Goal: Transaction & Acquisition: Obtain resource

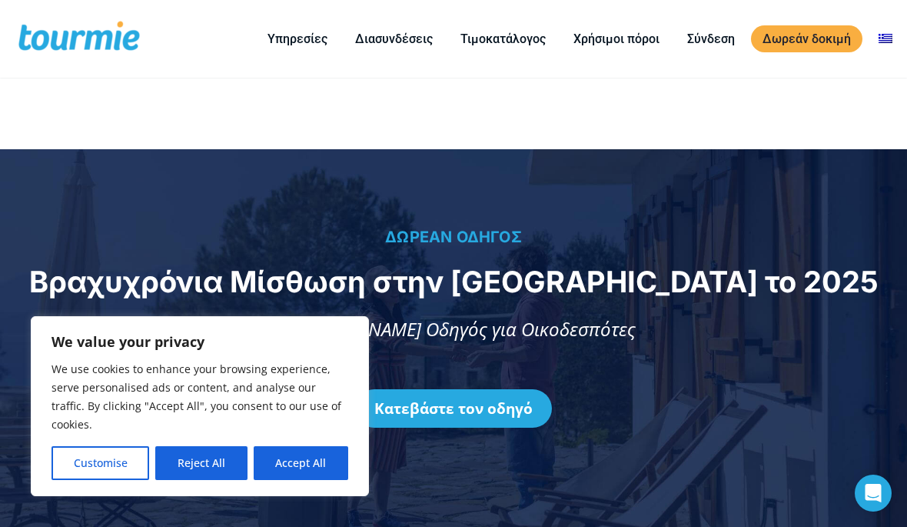
click at [310, 464] on button "Accept All" at bounding box center [301, 463] width 95 height 34
checkbox input "true"
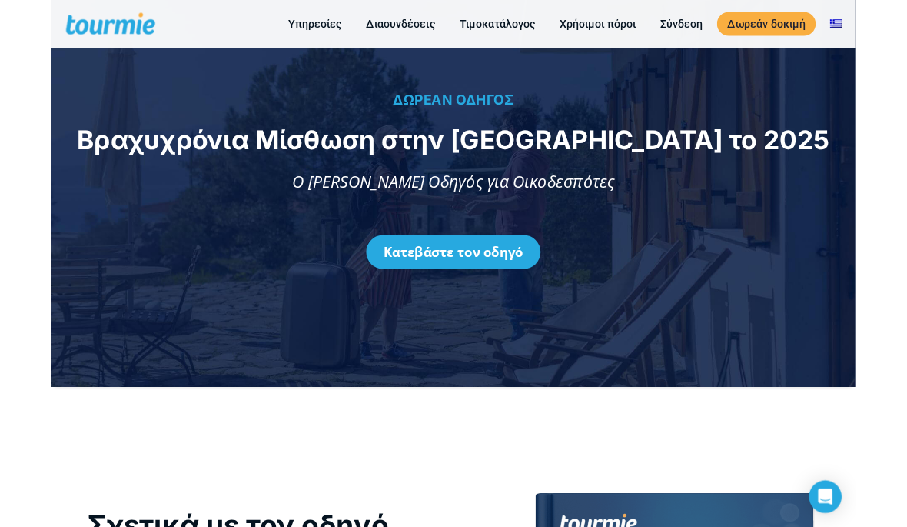
scroll to position [158, 0]
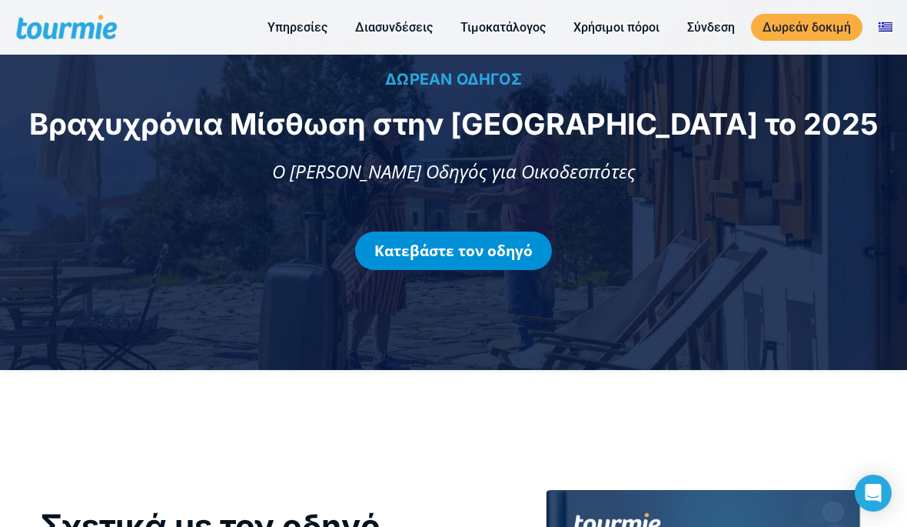
click at [458, 245] on link "Κατεβάστε τον οδηγό" at bounding box center [453, 250] width 197 height 38
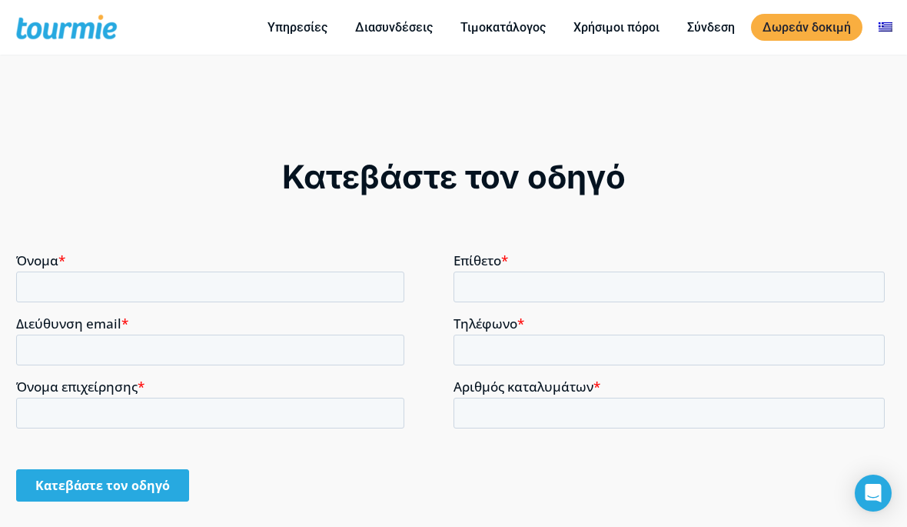
scroll to position [1137, 0]
click at [78, 287] on input "Όνομα *" at bounding box center [210, 285] width 388 height 31
type input "[EMAIL_ADDRESS][DOMAIN_NAME]"
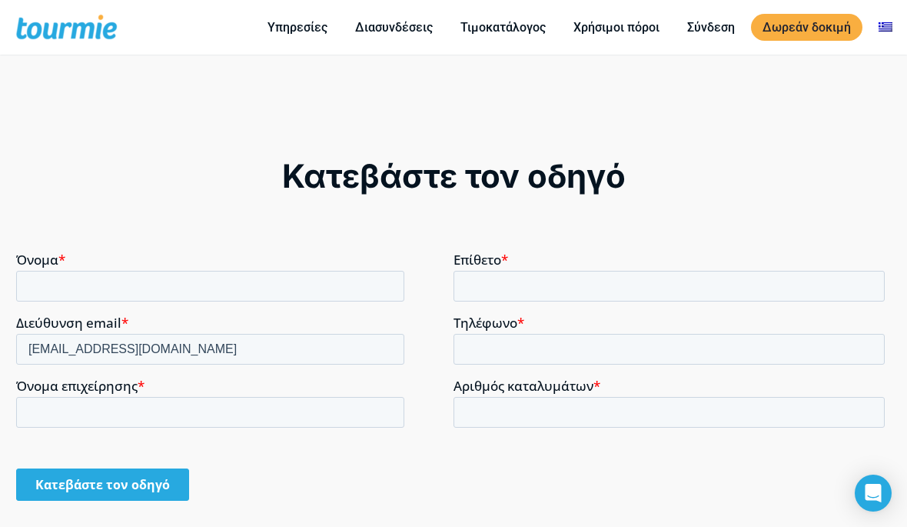
type input "[PERSON_NAME]"
type input "Σεβαστή"
type input "[EMAIL_ADDRESS][DOMAIN_NAME]"
click at [76, 414] on input "Όνομα επιχείρησης *" at bounding box center [210, 411] width 388 height 31
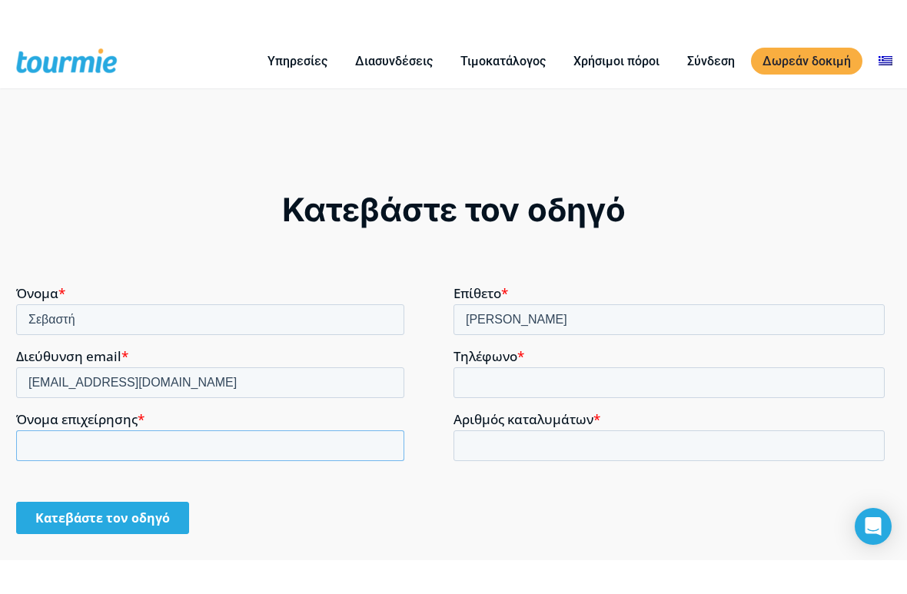
scroll to position [1149, 0]
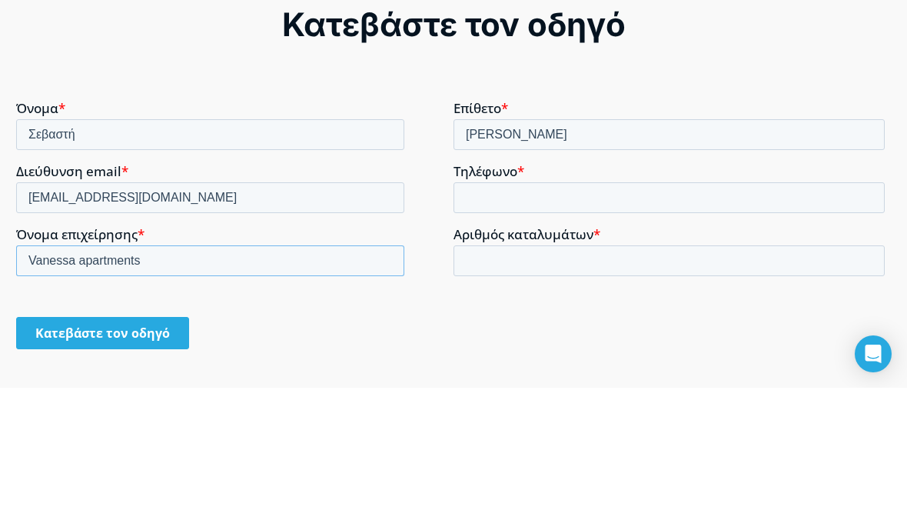
type input "Vanessa apartments"
click at [481, 197] on input "Τηλέφωνο *" at bounding box center [669, 196] width 431 height 31
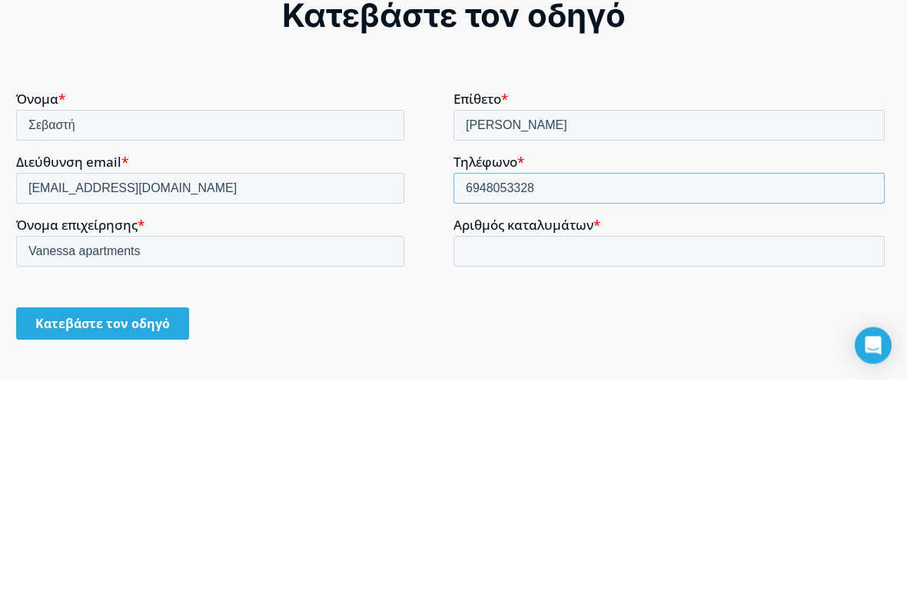
type input "6948053328"
click at [626, 231] on label "Αριθμός καταλυμάτων *" at bounding box center [672, 225] width 437 height 15
click at [626, 236] on input "Αριθμός καταλυμάτων *" at bounding box center [669, 251] width 431 height 31
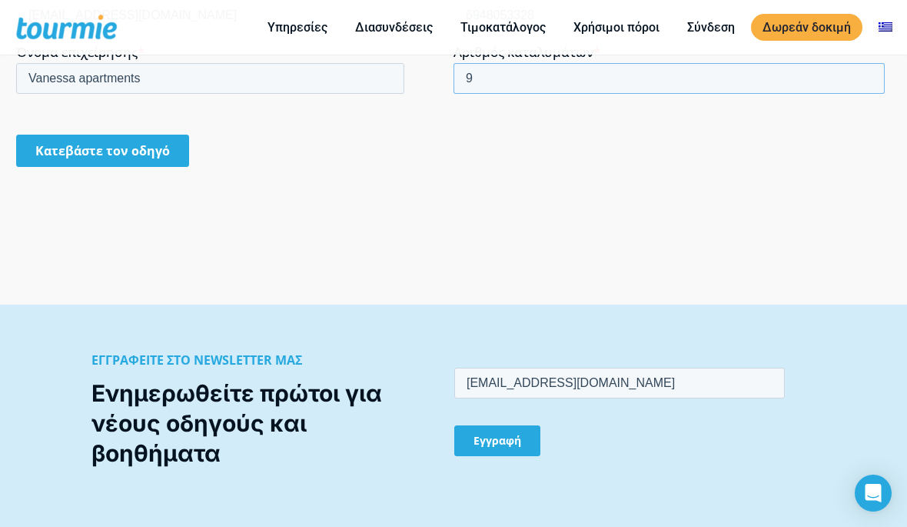
scroll to position [1469, 0]
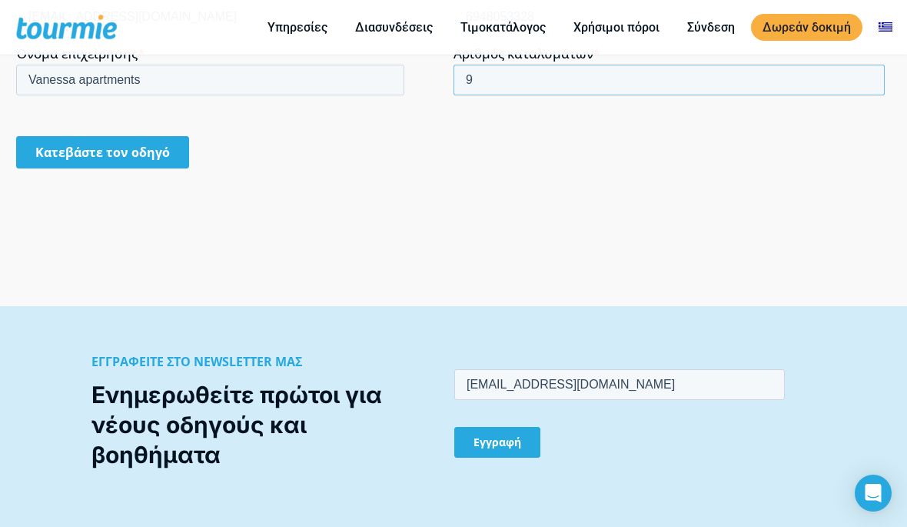
type input "9"
click at [142, 155] on input "Κατεβάστε τον οδηγό" at bounding box center [102, 152] width 173 height 32
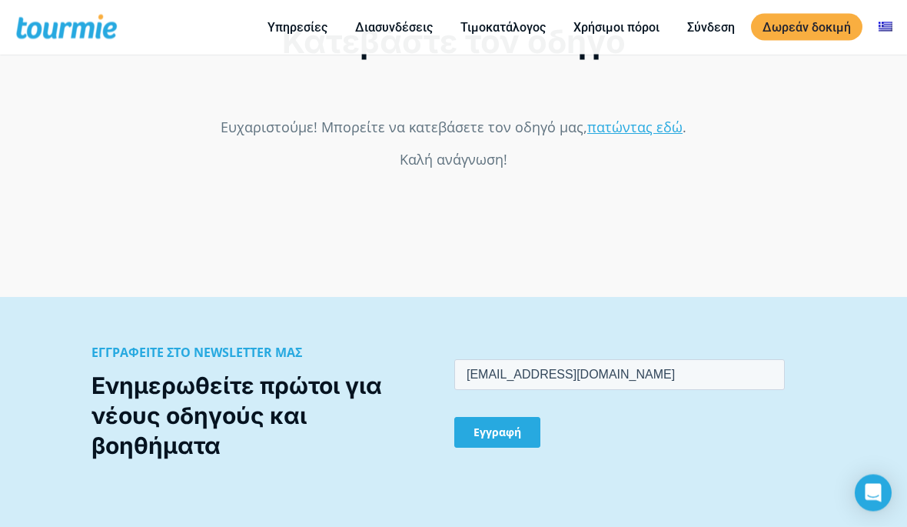
scroll to position [1275, 0]
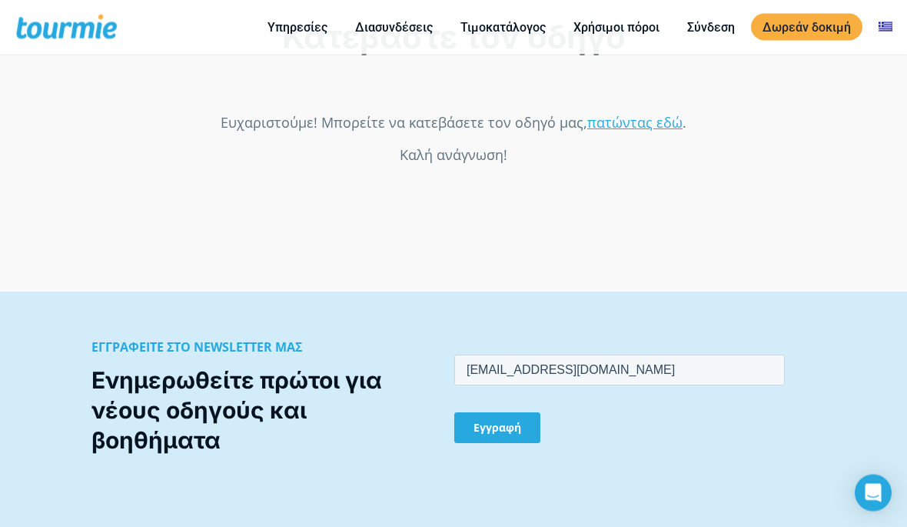
click at [630, 117] on link "πατώντας εδώ" at bounding box center [634, 122] width 95 height 18
